Goal: Navigation & Orientation: Find specific page/section

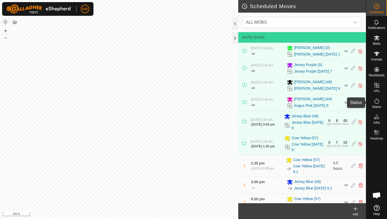
click at [378, 101] on icon at bounding box center [377, 101] width 6 height 6
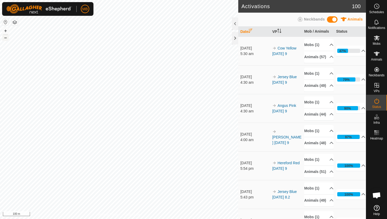
click at [5, 38] on button "–" at bounding box center [5, 38] width 6 height 6
